Goal: Transaction & Acquisition: Obtain resource

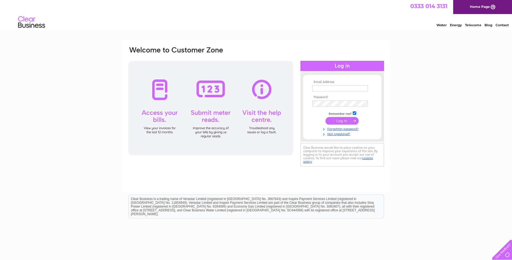
click at [325, 84] on td at bounding box center [342, 88] width 63 height 9
click at [327, 88] on input "text" at bounding box center [340, 88] width 56 height 6
type input "reception@pennywiles.co.uk"
click at [342, 120] on input "submit" at bounding box center [342, 121] width 33 height 8
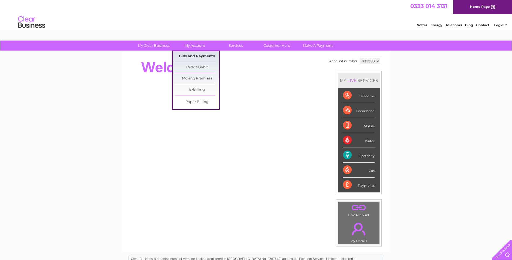
click at [190, 53] on link "Bills and Payments" at bounding box center [197, 56] width 45 height 11
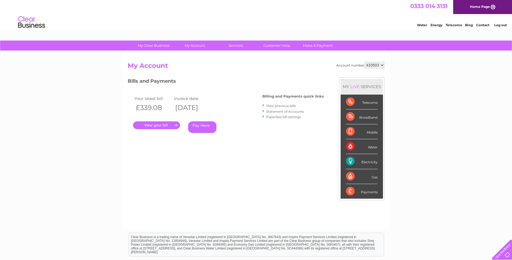
click at [170, 124] on link "." at bounding box center [156, 125] width 47 height 8
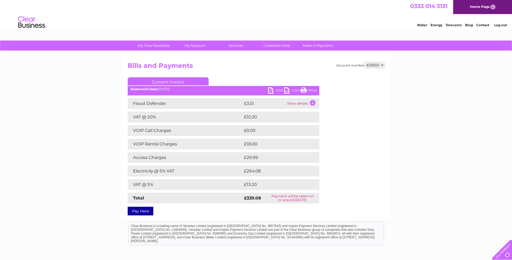
click at [275, 92] on link "PDF" at bounding box center [276, 91] width 16 height 8
